Goal: Task Accomplishment & Management: Use online tool/utility

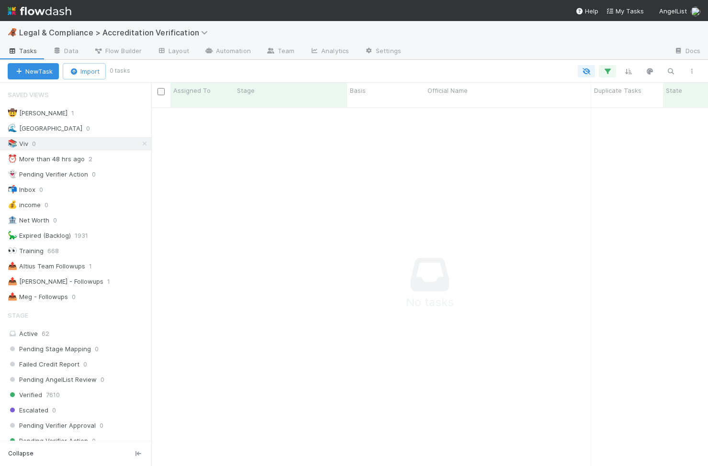
scroll to position [366, 557]
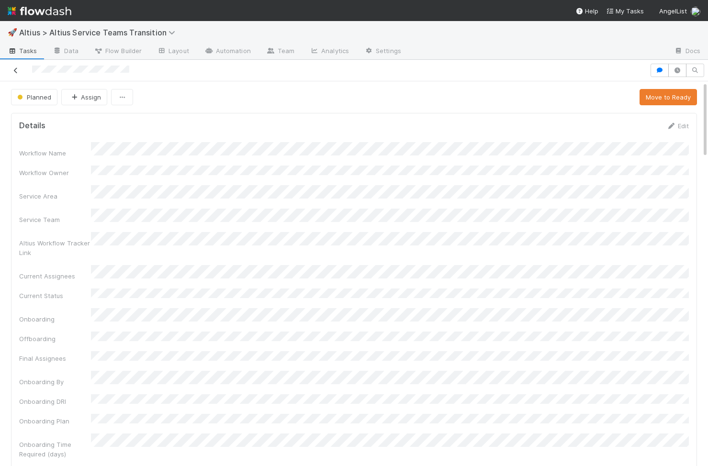
click at [16, 70] on icon at bounding box center [16, 70] width 10 height 6
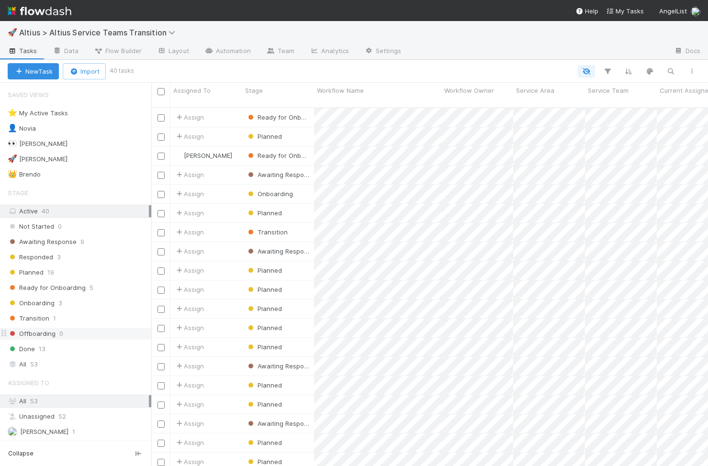
scroll to position [366, 557]
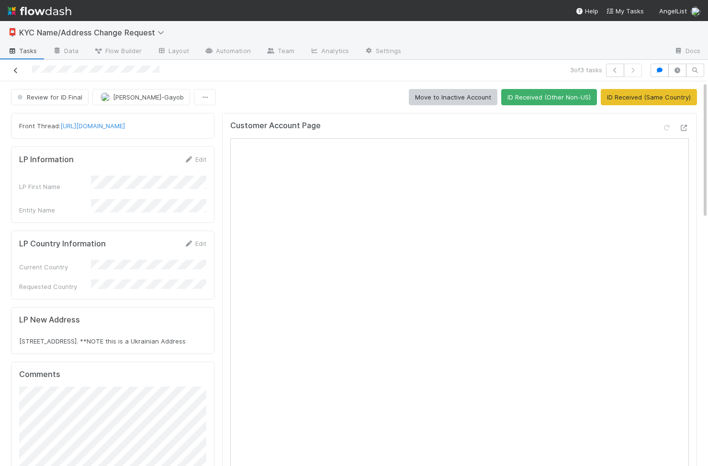
click at [17, 69] on icon at bounding box center [16, 70] width 10 height 6
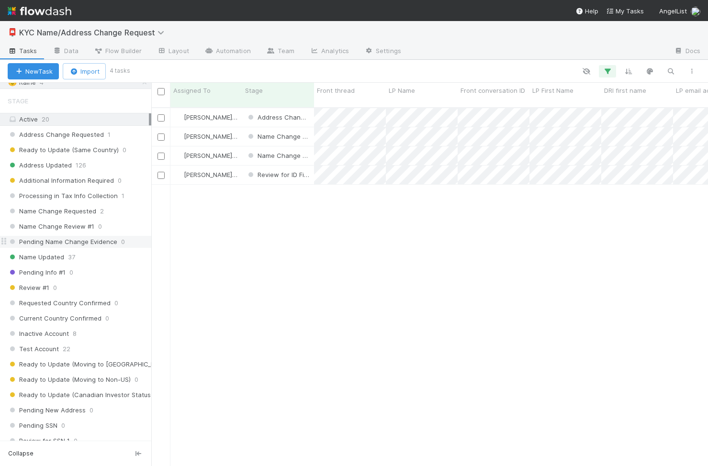
scroll to position [69, 0]
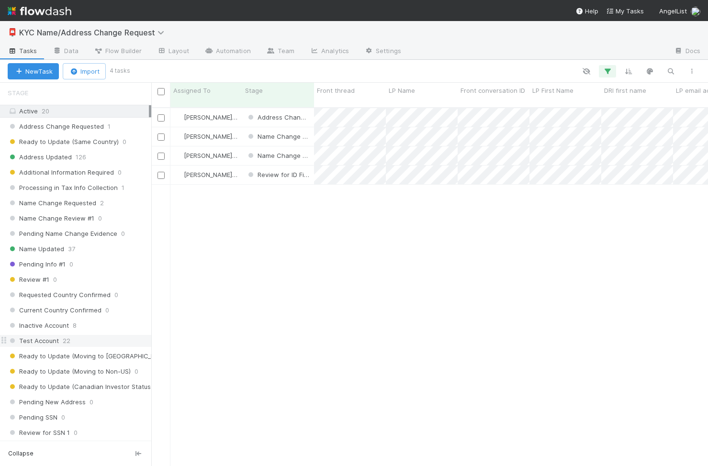
click at [66, 336] on span "22" at bounding box center [67, 341] width 8 height 12
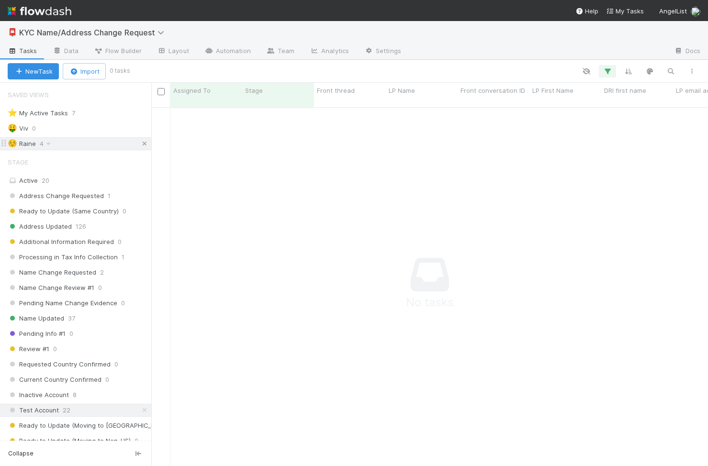
click at [141, 143] on icon at bounding box center [145, 144] width 10 height 6
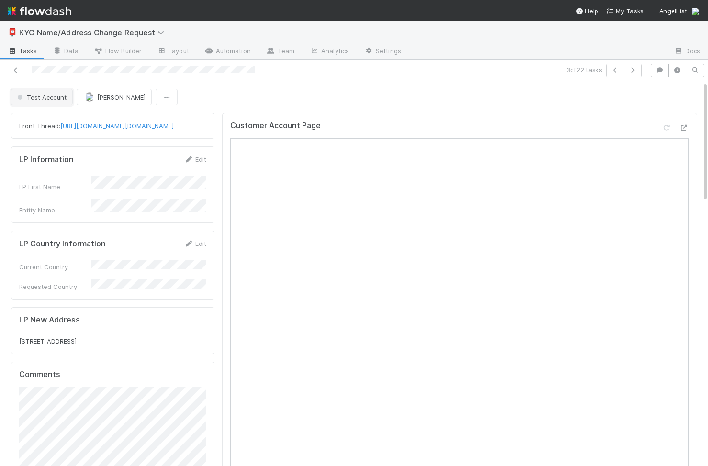
click at [36, 89] on button "Test Account" at bounding box center [42, 97] width 62 height 16
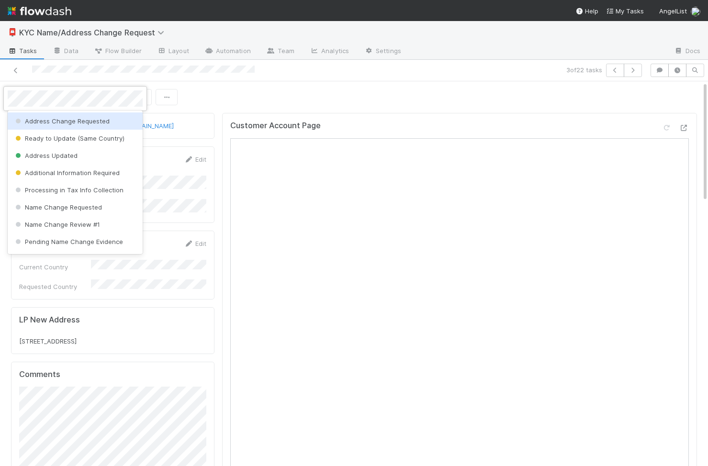
click at [84, 113] on div "Address Change Requested" at bounding box center [75, 120] width 135 height 17
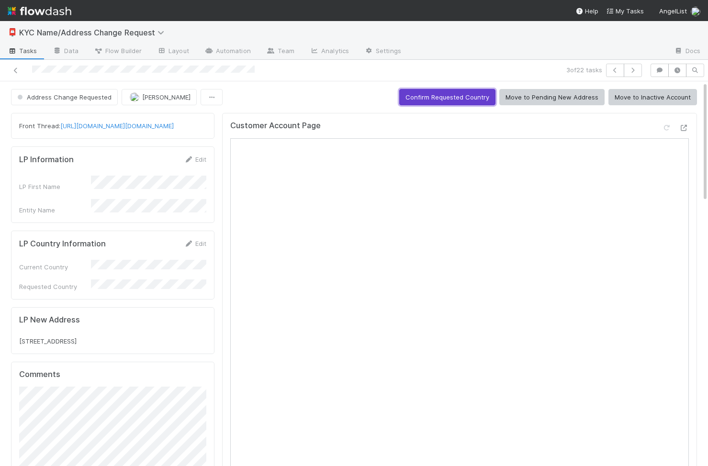
click at [467, 101] on button "Confirm Requested Country" at bounding box center [447, 97] width 96 height 16
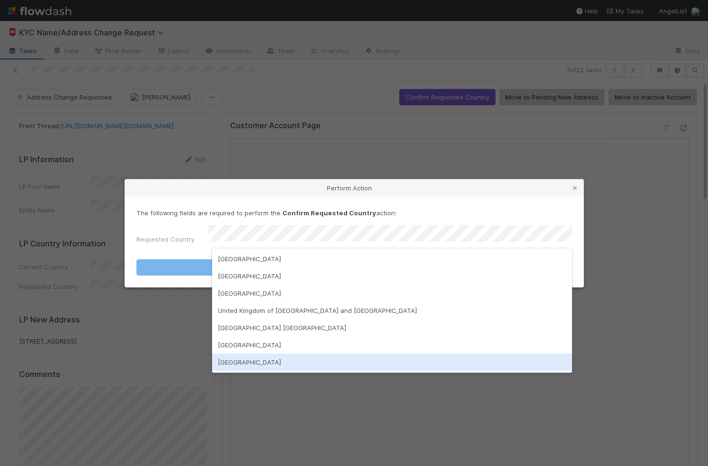
click at [266, 348] on div "United States of America" at bounding box center [392, 344] width 360 height 17
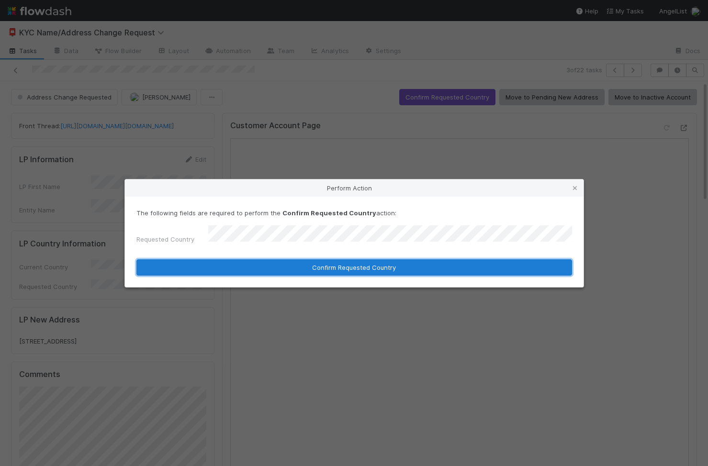
click at [283, 268] on button "Confirm Requested Country" at bounding box center [354, 267] width 436 height 16
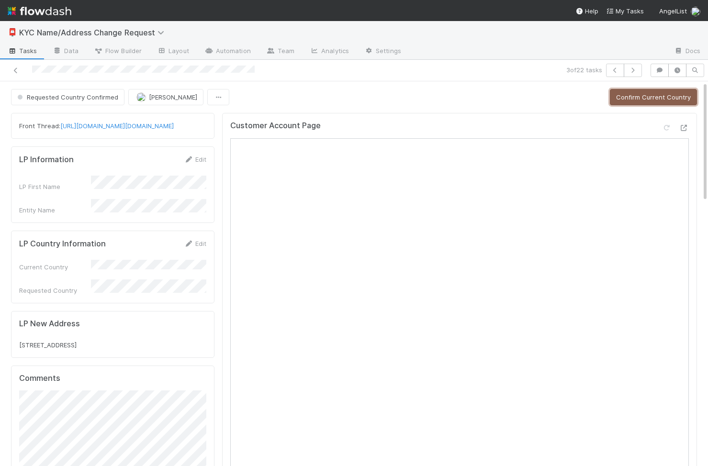
click at [630, 92] on button "Confirm Current Country" at bounding box center [653, 97] width 87 height 16
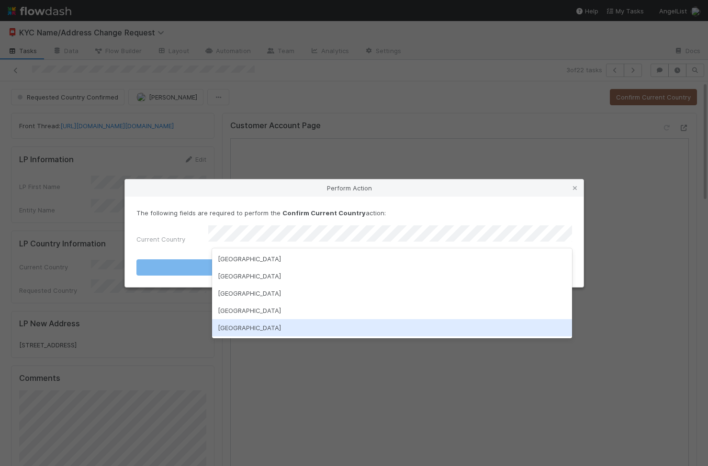
click at [269, 324] on div "United States of America" at bounding box center [392, 327] width 360 height 17
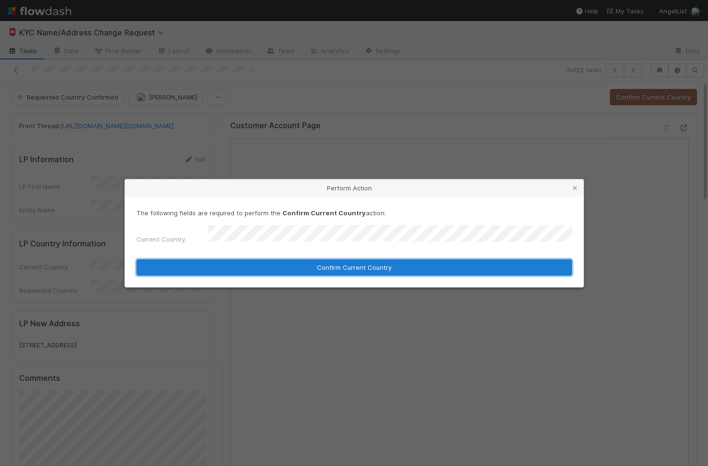
click at [335, 263] on button "Confirm Current Country" at bounding box center [354, 267] width 436 height 16
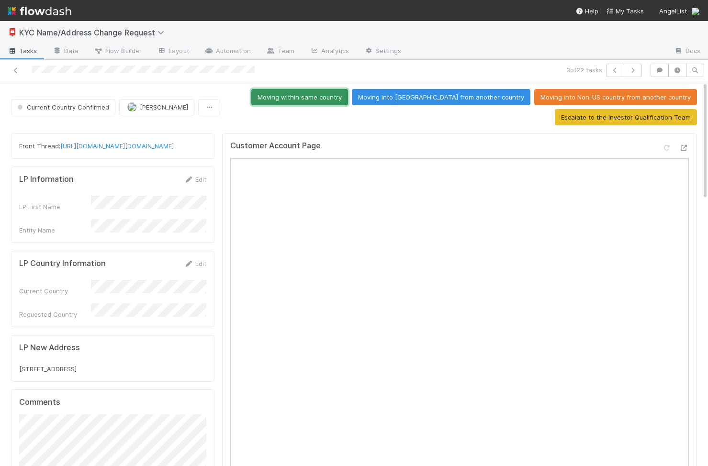
click at [348, 101] on button "Moving within same country" at bounding box center [299, 97] width 97 height 16
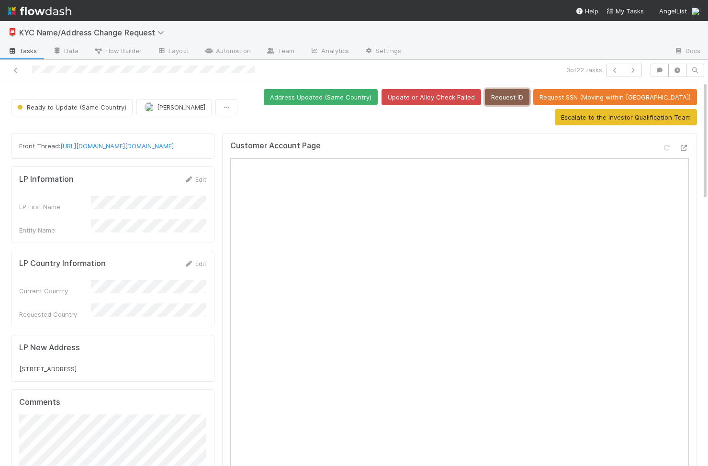
click at [529, 95] on button "Request ID" at bounding box center [507, 97] width 45 height 16
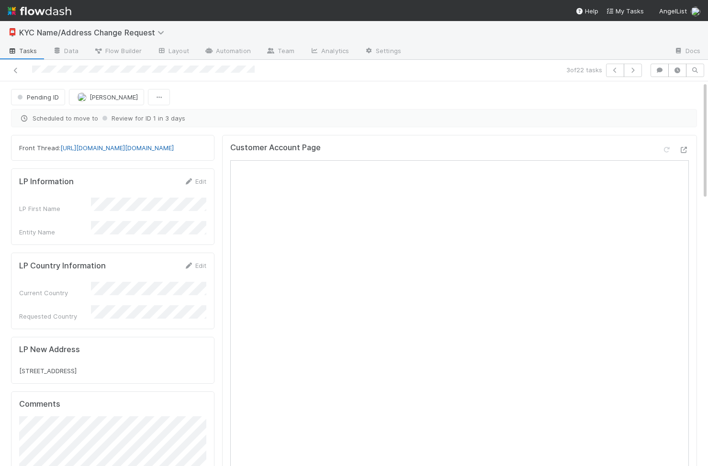
click at [166, 152] on link "https://app.frontapp.com/open/https://app.frontapp.com/open/cnv_pzefcg7" at bounding box center [116, 148] width 113 height 8
click at [120, 152] on link "https://app.frontapp.com/open/https://app.frontapp.com/open/cnv_pzefcg7" at bounding box center [116, 148] width 113 height 8
click at [35, 98] on span "Pending ID" at bounding box center [37, 97] width 44 height 8
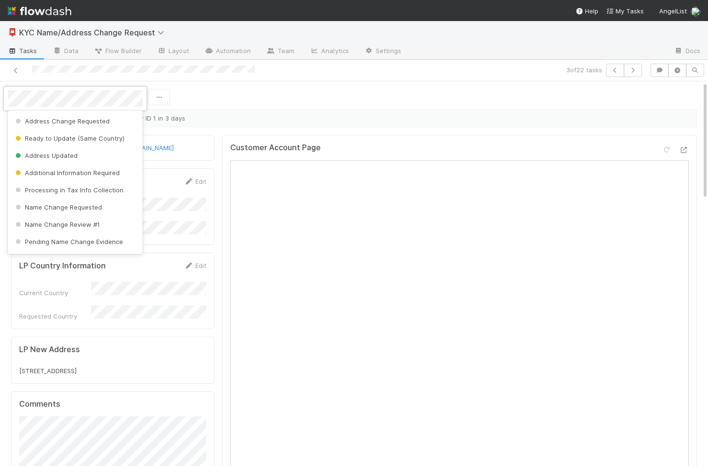
scroll to position [287, 0]
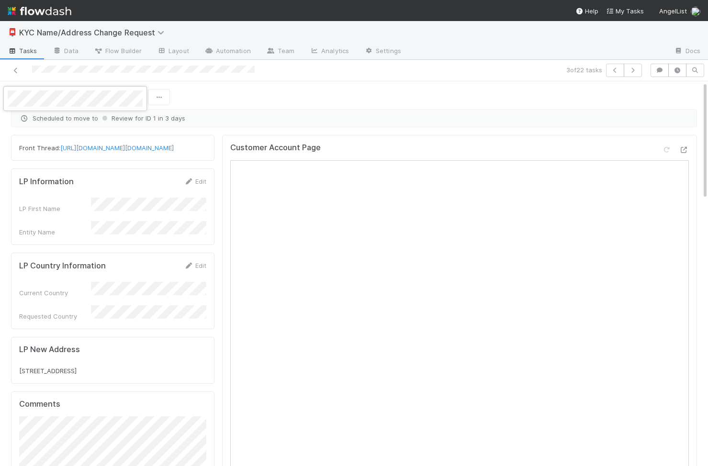
click at [164, 228] on div at bounding box center [354, 233] width 708 height 466
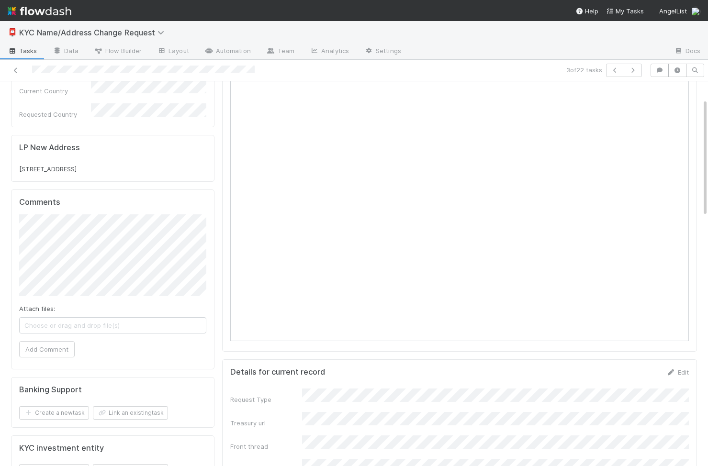
scroll to position [0, 0]
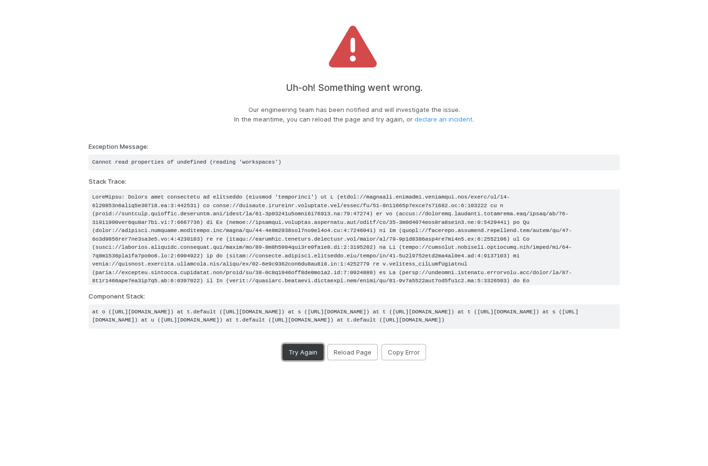
click at [290, 360] on button "Try Again" at bounding box center [302, 352] width 41 height 16
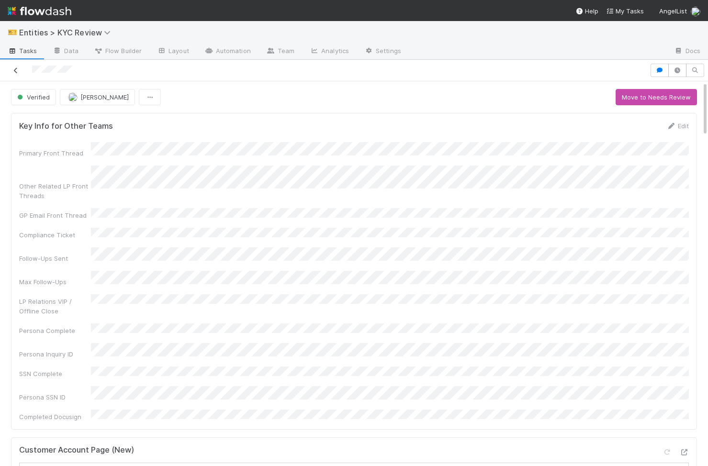
click at [18, 68] on icon at bounding box center [16, 70] width 10 height 6
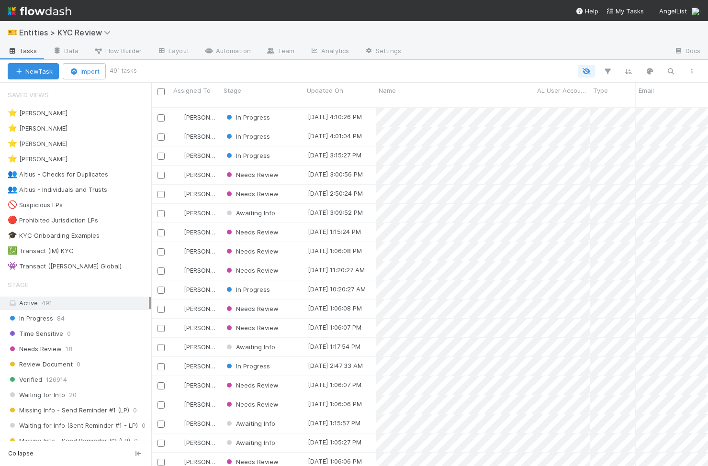
scroll to position [366, 557]
click at [287, 146] on div "In Progress" at bounding box center [262, 155] width 83 height 19
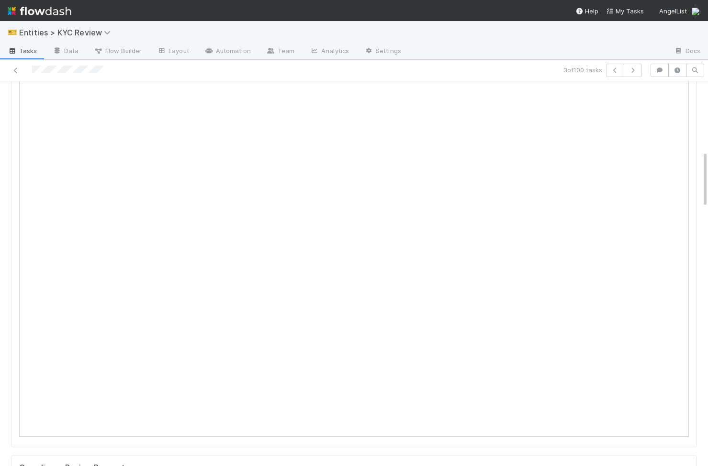
scroll to position [601, 0]
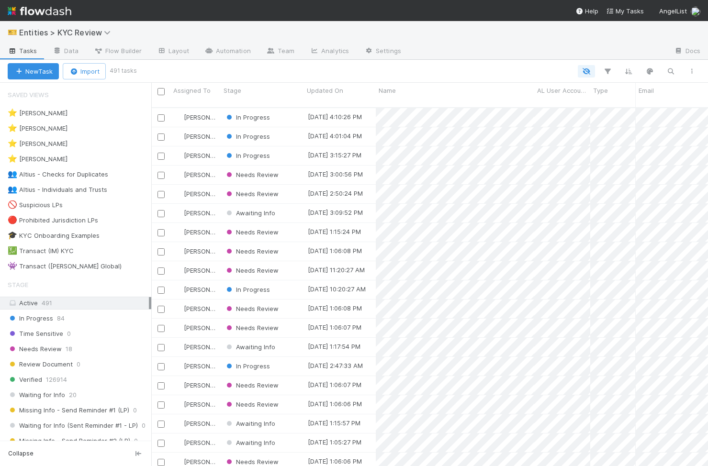
scroll to position [366, 557]
click at [292, 168] on div "Needs Review" at bounding box center [262, 175] width 83 height 19
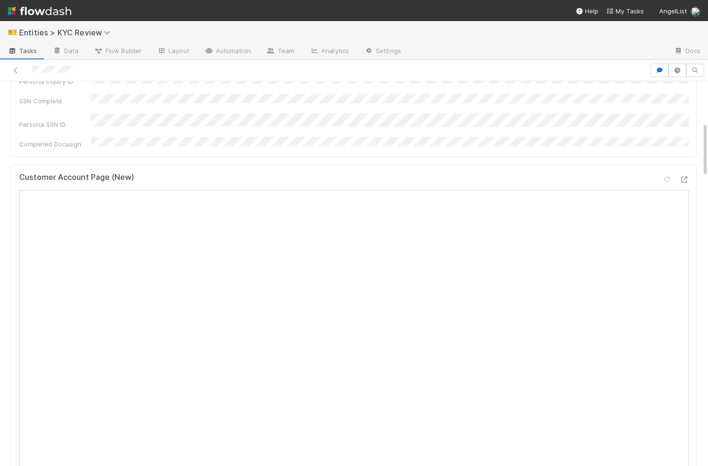
scroll to position [293, 0]
